Goal: Register for event/course

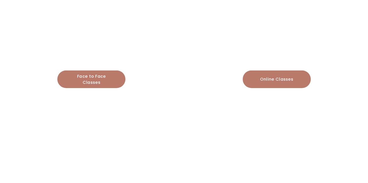
scroll to position [646, 0]
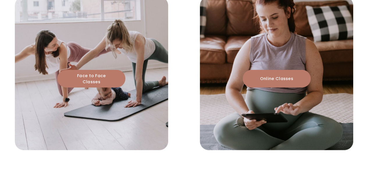
click at [106, 70] on link "Face to Face Classes" at bounding box center [91, 79] width 68 height 18
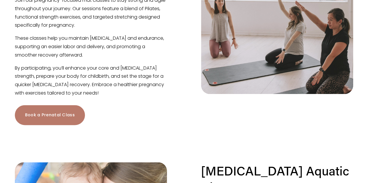
scroll to position [401, 0]
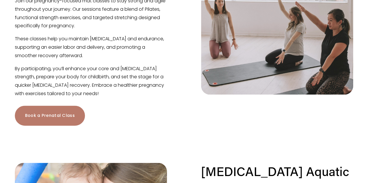
click at [35, 117] on link "Book a Prenatal Class" at bounding box center [50, 116] width 70 height 20
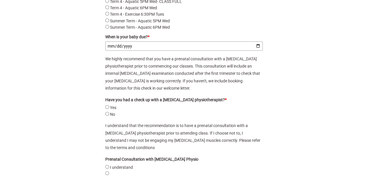
scroll to position [776, 0]
click at [108, 107] on input "Yes" at bounding box center [107, 107] width 4 height 4
radio input "true"
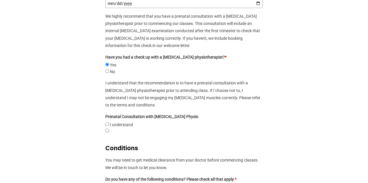
scroll to position [819, 0]
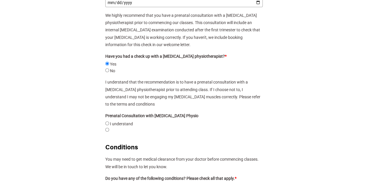
click at [105, 122] on understand"] "I understand" at bounding box center [107, 124] width 4 height 4
radio understand"] "true"
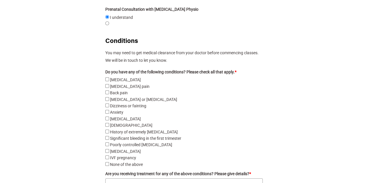
scroll to position [926, 0]
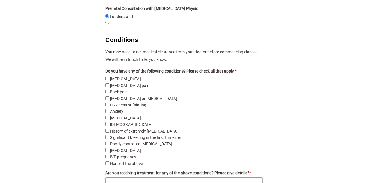
click at [107, 109] on input "Anxiety" at bounding box center [107, 111] width 4 height 4
checkbox input "true"
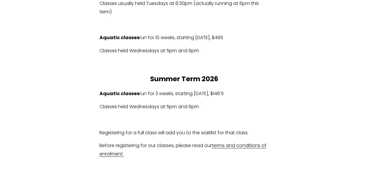
scroll to position [369, 0]
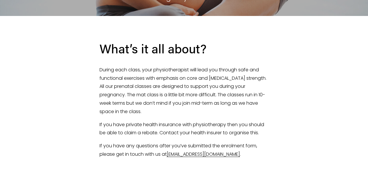
scroll to position [0, 0]
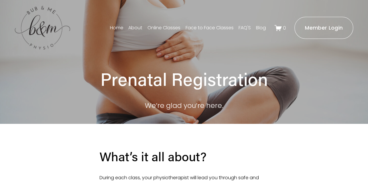
click at [159, 26] on link "Online Classes" at bounding box center [163, 27] width 33 height 9
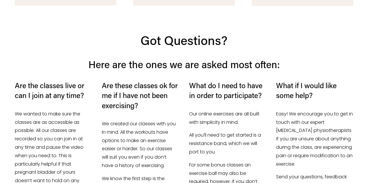
scroll to position [1660, 0]
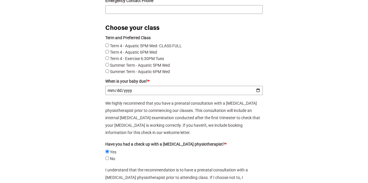
scroll to position [731, 0]
click at [128, 60] on label "Term 4 - Exercise 6:30PM Tues" at bounding box center [137, 58] width 54 height 5
click at [109, 60] on Tues "Term 4 - Exercise 6:30PM Tues" at bounding box center [107, 58] width 4 height 4
radio Tues "true"
click at [128, 60] on label "Term 4 - Exercise 6:30PM Tues" at bounding box center [137, 58] width 54 height 5
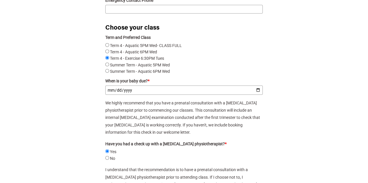
click at [109, 60] on Tues "Term 4 - Exercise 6:30PM Tues" at bounding box center [107, 58] width 4 height 4
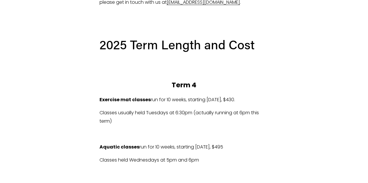
scroll to position [0, 0]
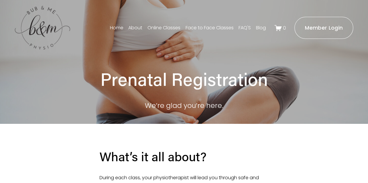
click at [242, 28] on link "FAQ'S" at bounding box center [244, 27] width 12 height 9
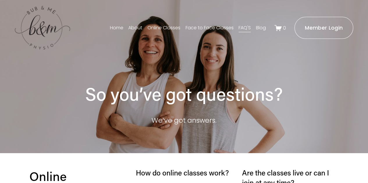
click at [260, 28] on link "Blog" at bounding box center [261, 27] width 10 height 9
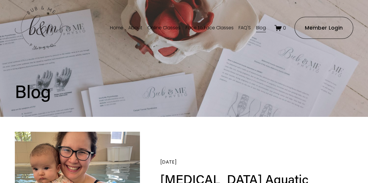
click at [157, 27] on link "Online Classes" at bounding box center [163, 27] width 33 height 9
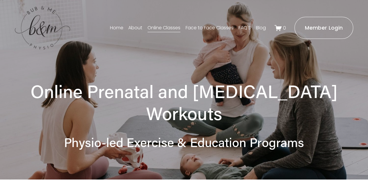
click at [136, 29] on link "About" at bounding box center [135, 27] width 14 height 9
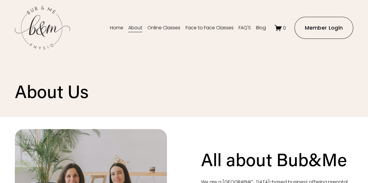
click at [120, 27] on link "Home" at bounding box center [116, 27] width 13 height 9
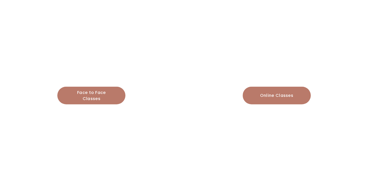
scroll to position [640, 0]
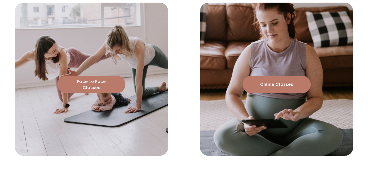
click at [96, 76] on link "Face to Face Classes" at bounding box center [91, 85] width 68 height 18
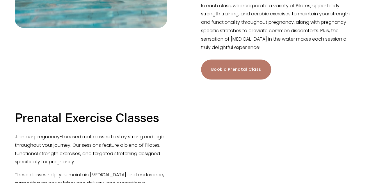
scroll to position [265, 0]
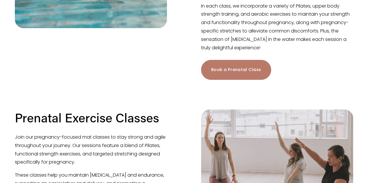
click at [216, 80] on link "Book a Prenatal Class" at bounding box center [236, 70] width 70 height 20
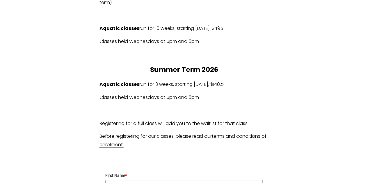
scroll to position [380, 0]
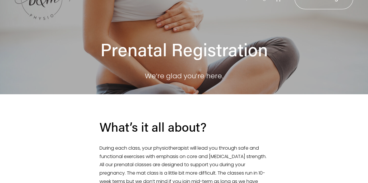
scroll to position [0, 0]
